Goal: Information Seeking & Learning: Learn about a topic

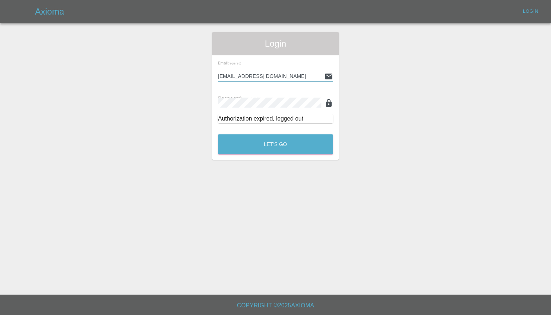
type input "[EMAIL_ADDRESS][DOMAIN_NAME]"
click at [276, 144] on button "Let's Go" at bounding box center [275, 145] width 115 height 20
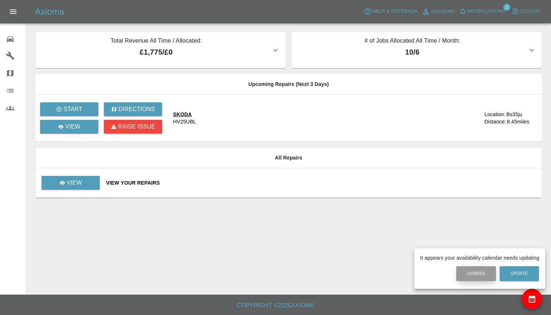
click at [478, 276] on button "Dismiss" at bounding box center [477, 274] width 40 height 15
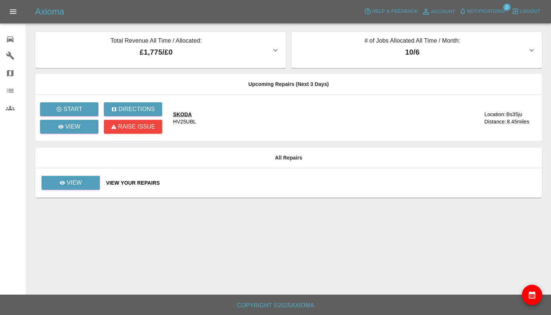
click at [11, 39] on icon at bounding box center [10, 39] width 7 height 6
click at [85, 181] on link "View" at bounding box center [71, 183] width 58 height 14
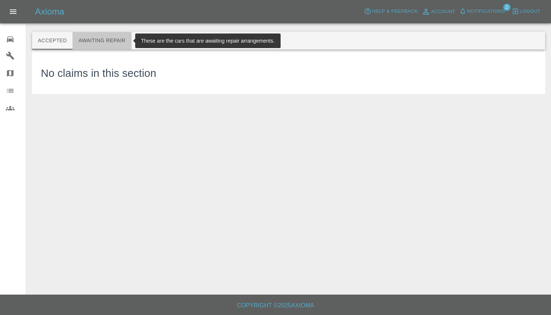
click at [109, 39] on button "Awaiting Repair" at bounding box center [102, 41] width 59 height 18
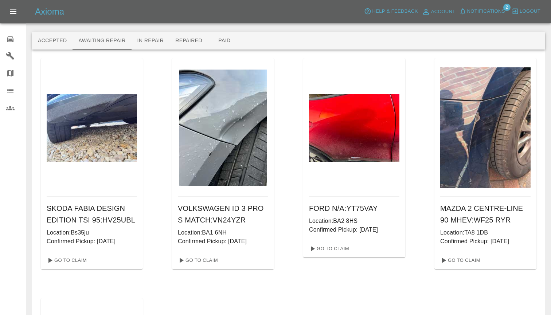
click at [94, 154] on img at bounding box center [92, 128] width 90 height 68
click at [70, 267] on link "Go To Claim" at bounding box center [66, 261] width 45 height 12
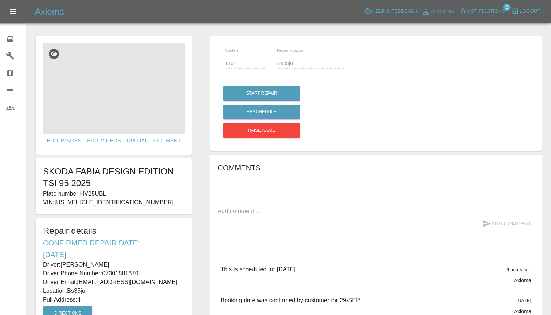
click at [117, 83] on img at bounding box center [114, 88] width 142 height 91
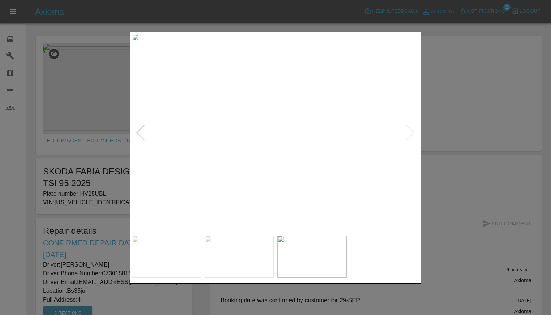
click at [153, 265] on img at bounding box center [166, 257] width 69 height 42
click at [243, 250] on img at bounding box center [239, 257] width 69 height 42
click at [314, 251] on img at bounding box center [312, 257] width 69 height 42
click at [551, 45] on div at bounding box center [275, 157] width 551 height 315
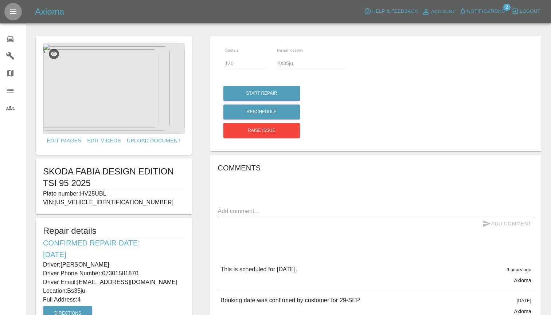
click at [13, 12] on icon "Open drawer" at bounding box center [13, 11] width 9 height 9
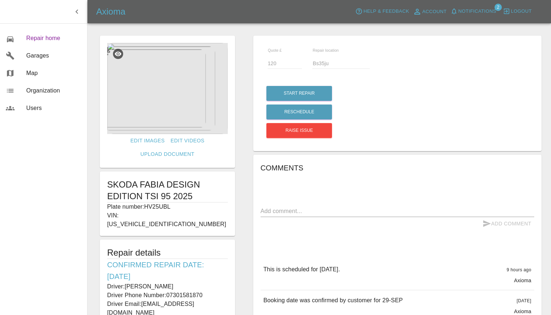
click at [46, 42] on span "Repair home" at bounding box center [53, 38] width 55 height 9
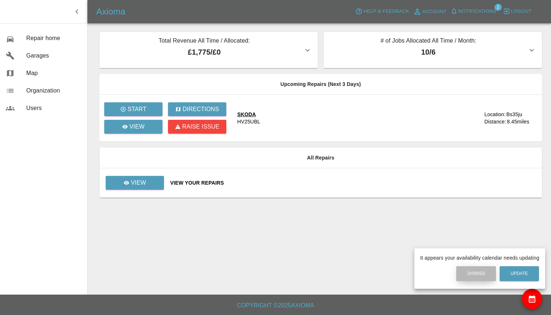
click at [479, 275] on button "Dismiss" at bounding box center [477, 274] width 40 height 15
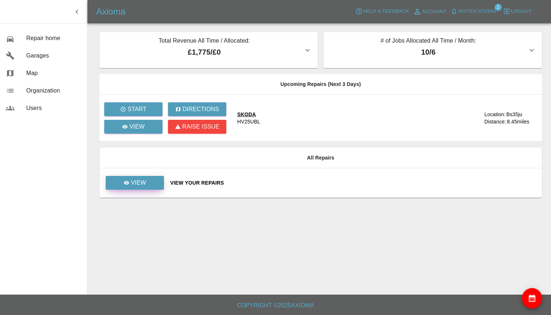
click at [149, 183] on link "View" at bounding box center [135, 183] width 58 height 14
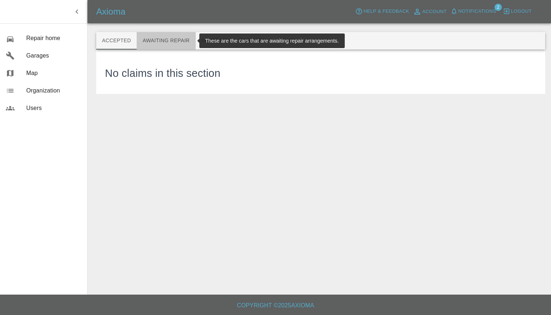
click at [172, 36] on button "Awaiting Repair" at bounding box center [166, 41] width 59 height 18
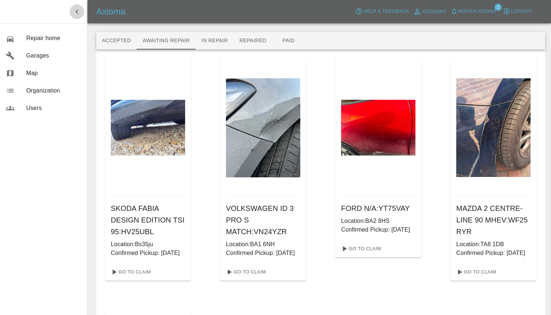
click at [75, 11] on icon "button" at bounding box center [77, 11] width 9 height 9
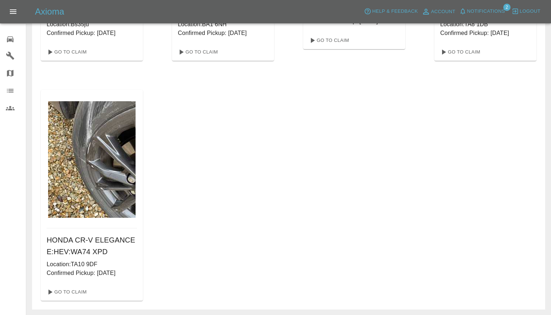
scroll to position [213, 0]
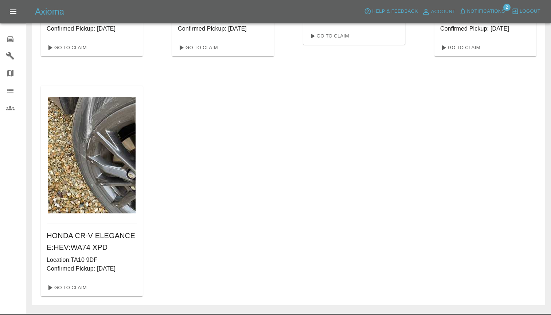
click at [95, 148] on img at bounding box center [92, 155] width 88 height 117
click at [67, 294] on link "Go To Claim" at bounding box center [66, 288] width 45 height 12
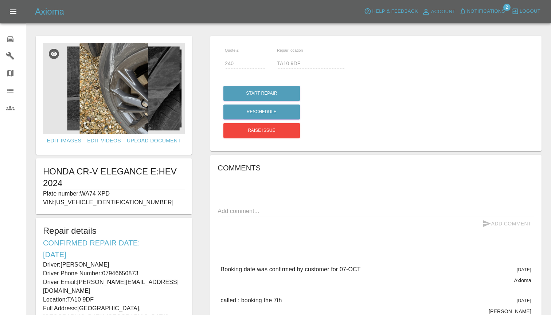
click at [118, 105] on img at bounding box center [114, 88] width 142 height 91
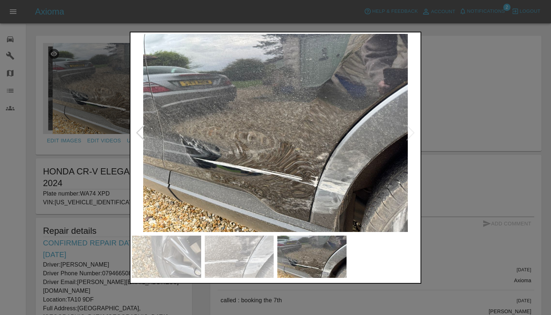
click at [469, 102] on div at bounding box center [275, 157] width 551 height 315
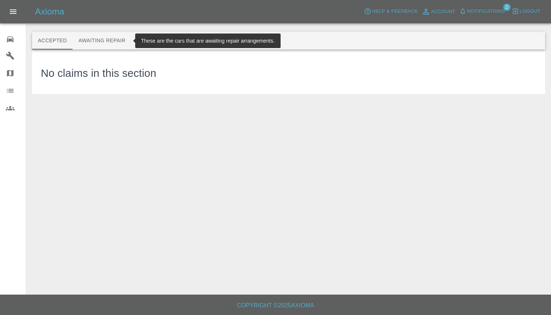
click at [117, 43] on button "Awaiting Repair" at bounding box center [102, 41] width 59 height 18
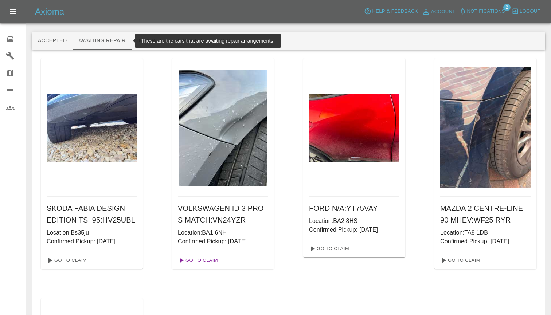
click at [205, 261] on link "Go To Claim" at bounding box center [197, 261] width 45 height 12
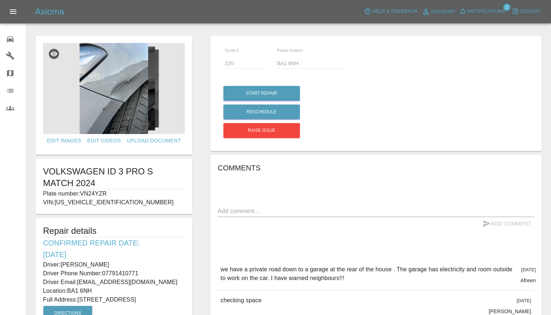
scroll to position [-5, 0]
click at [133, 125] on img at bounding box center [114, 88] width 142 height 91
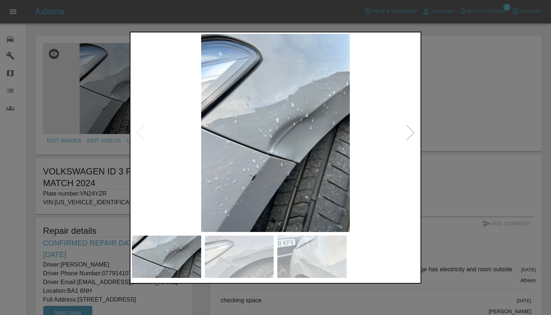
click at [292, 251] on img at bounding box center [312, 257] width 69 height 42
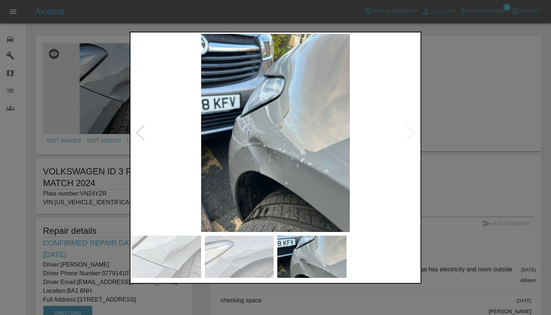
click at [225, 245] on img at bounding box center [239, 257] width 69 height 42
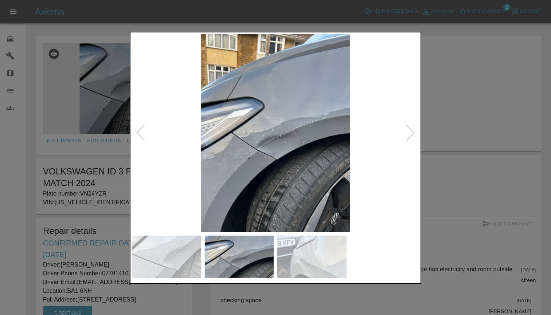
click at [170, 247] on img at bounding box center [166, 257] width 69 height 42
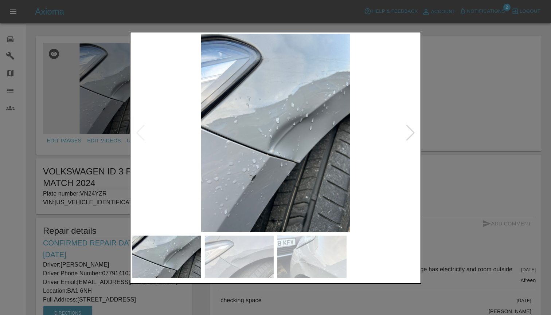
click at [419, 100] on div at bounding box center [276, 158] width 292 height 252
click at [460, 119] on div at bounding box center [275, 157] width 551 height 315
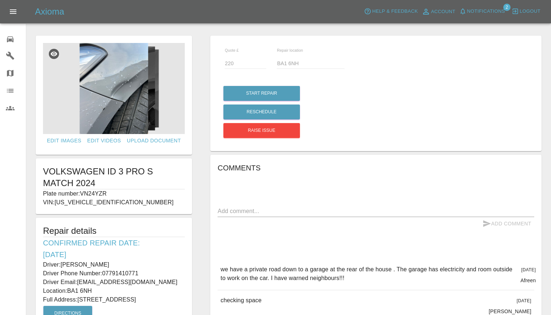
drag, startPoint x: 122, startPoint y: 203, endPoint x: 57, endPoint y: 205, distance: 64.6
click at [57, 205] on p "VIN: [US_VEHICLE_IDENTIFICATION_NUMBER]" at bounding box center [114, 202] width 142 height 9
copy p "[US_VEHICLE_IDENTIFICATION_NUMBER]"
click at [169, 193] on p "Plate number: VN24YZR" at bounding box center [114, 194] width 142 height 9
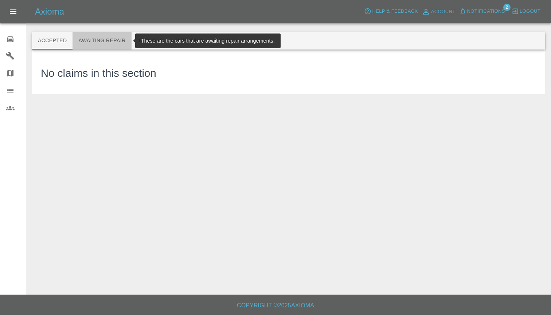
click at [101, 45] on button "Awaiting Repair" at bounding box center [102, 41] width 59 height 18
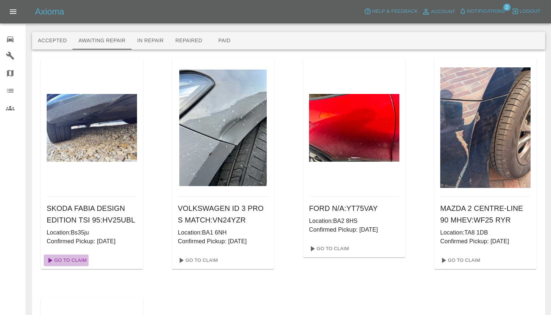
click at [74, 267] on link "Go To Claim" at bounding box center [66, 261] width 45 height 12
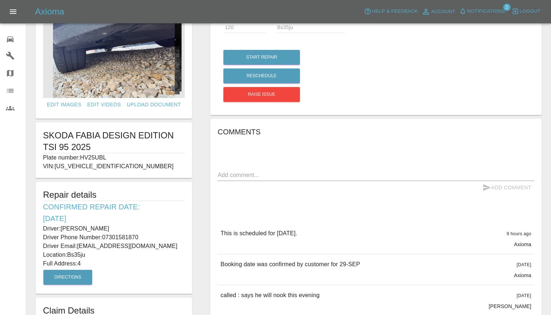
scroll to position [51, 0]
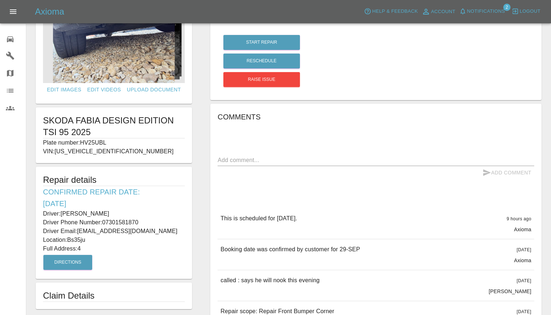
drag, startPoint x: 117, startPoint y: 151, endPoint x: 58, endPoint y: 151, distance: 59.4
click at [58, 151] on p "VIN: [US_VEHICLE_IDENTIFICATION_NUMBER]" at bounding box center [114, 151] width 142 height 9
copy p "[US_VEHICLE_IDENTIFICATION_NUMBER]"
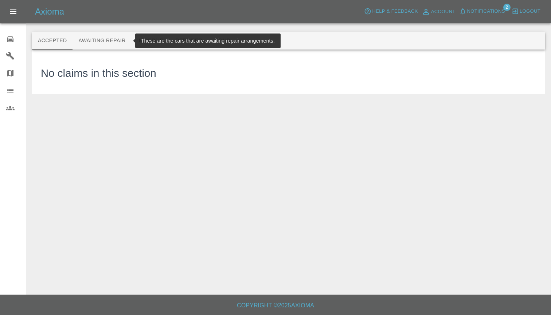
click at [101, 39] on button "Awaiting Repair" at bounding box center [102, 41] width 59 height 18
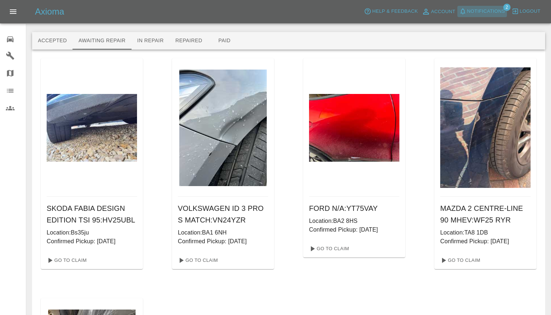
click at [488, 11] on span "Notifications" at bounding box center [487, 11] width 38 height 8
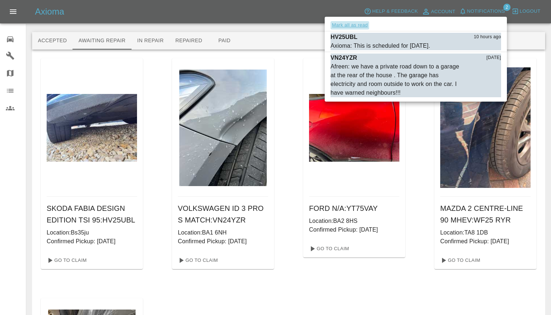
click at [352, 26] on button "Mark all as read" at bounding box center [350, 25] width 39 height 8
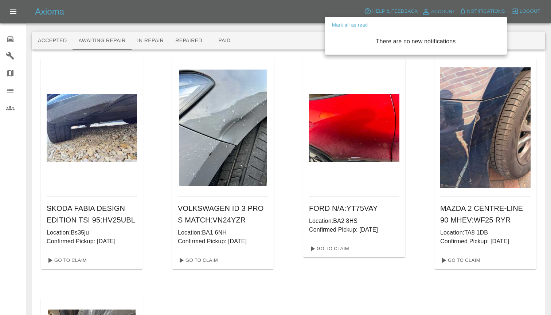
click at [11, 15] on div at bounding box center [275, 157] width 551 height 315
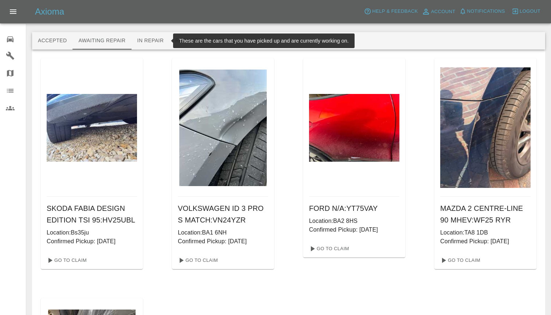
click at [146, 41] on button "In Repair" at bounding box center [151, 41] width 38 height 18
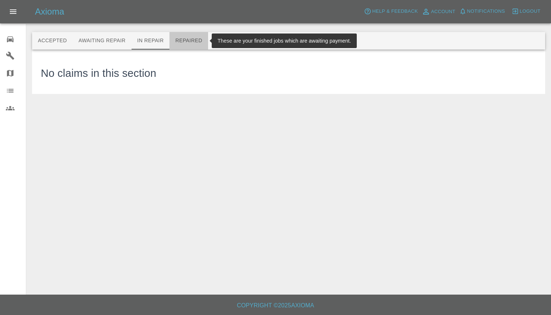
click at [193, 38] on button "Repaired" at bounding box center [189, 41] width 39 height 18
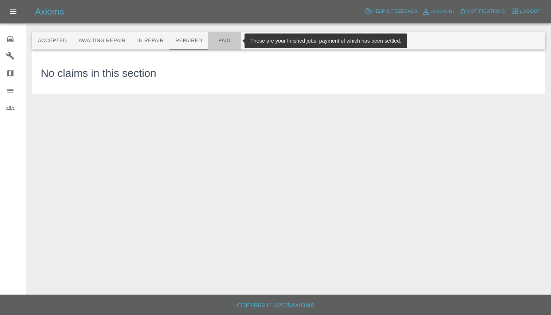
click at [228, 36] on button "Paid" at bounding box center [224, 41] width 33 height 18
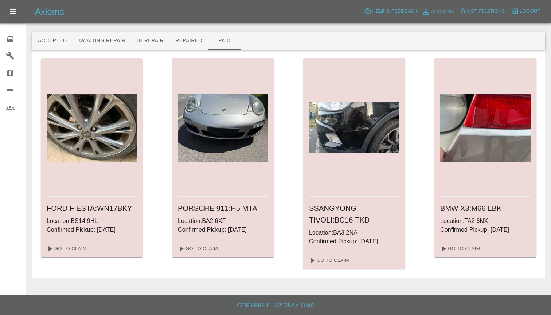
click at [8, 50] on link "Garages" at bounding box center [13, 56] width 26 height 18
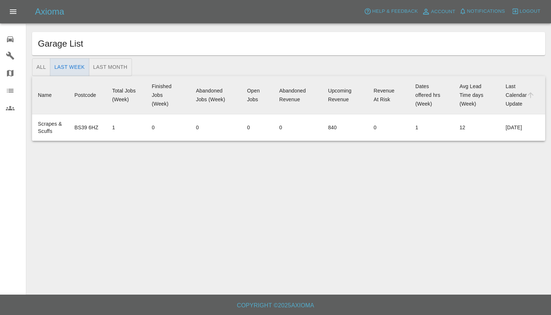
click at [9, 85] on link "Organization" at bounding box center [13, 91] width 26 height 18
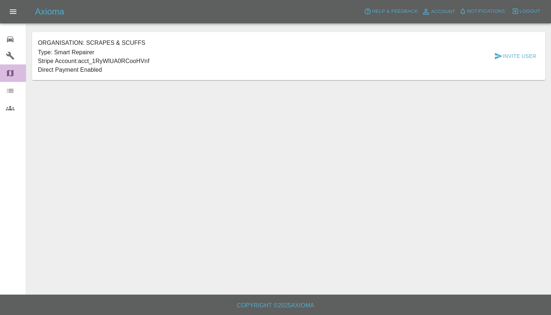
click at [11, 72] on icon at bounding box center [10, 73] width 9 height 9
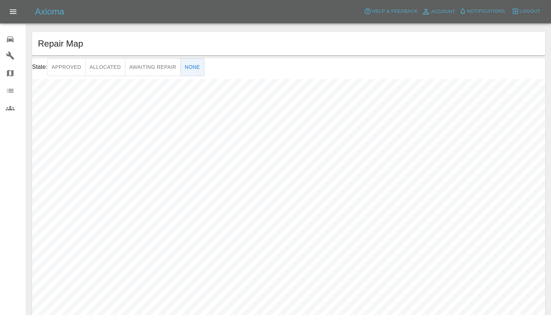
click at [11, 105] on icon at bounding box center [10, 108] width 9 height 9
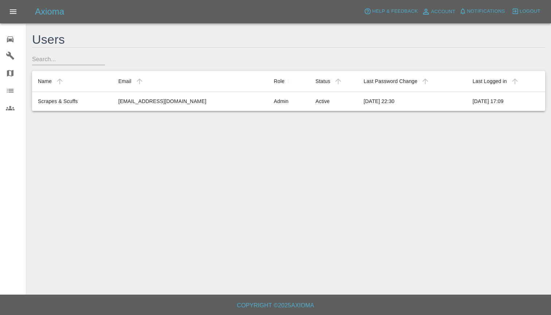
click at [10, 43] on icon at bounding box center [10, 39] width 9 height 9
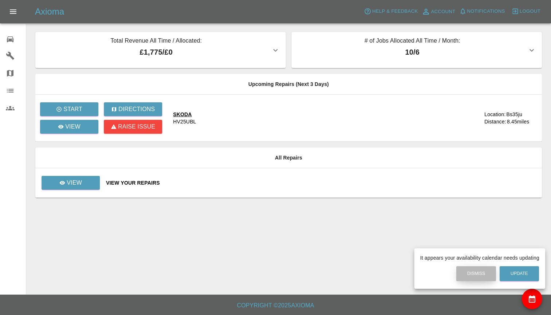
click at [474, 269] on button "Dismiss" at bounding box center [477, 274] width 40 height 15
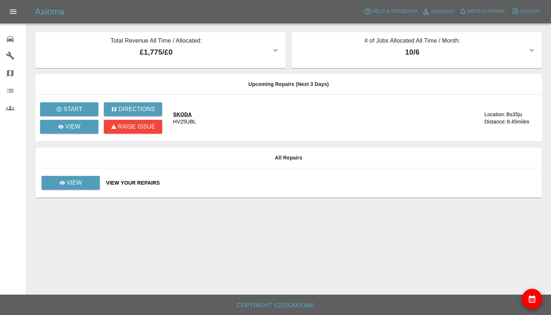
click at [533, 53] on icon "button" at bounding box center [532, 50] width 9 height 9
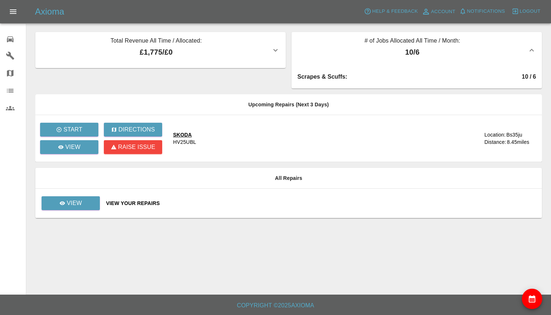
click at [533, 53] on icon "button" at bounding box center [532, 50] width 9 height 9
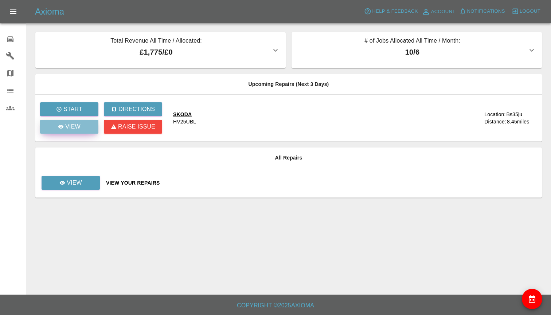
click at [72, 127] on p "View" at bounding box center [72, 127] width 15 height 9
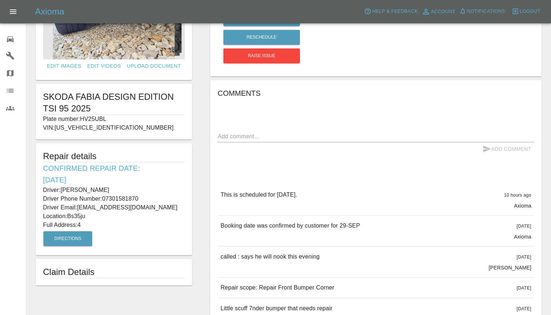
scroll to position [81, 0]
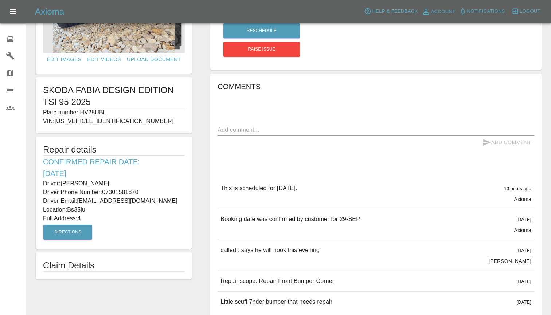
click at [171, 211] on p "Location: Bs35ju" at bounding box center [114, 210] width 142 height 9
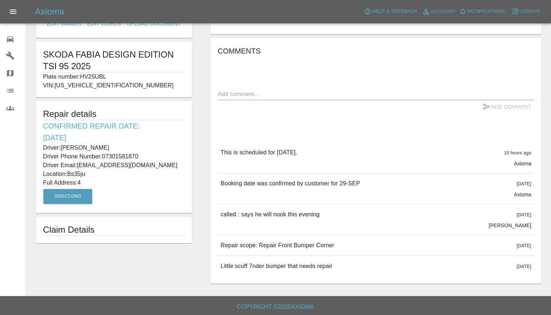
scroll to position [118, 0]
